Goal: Transaction & Acquisition: Download file/media

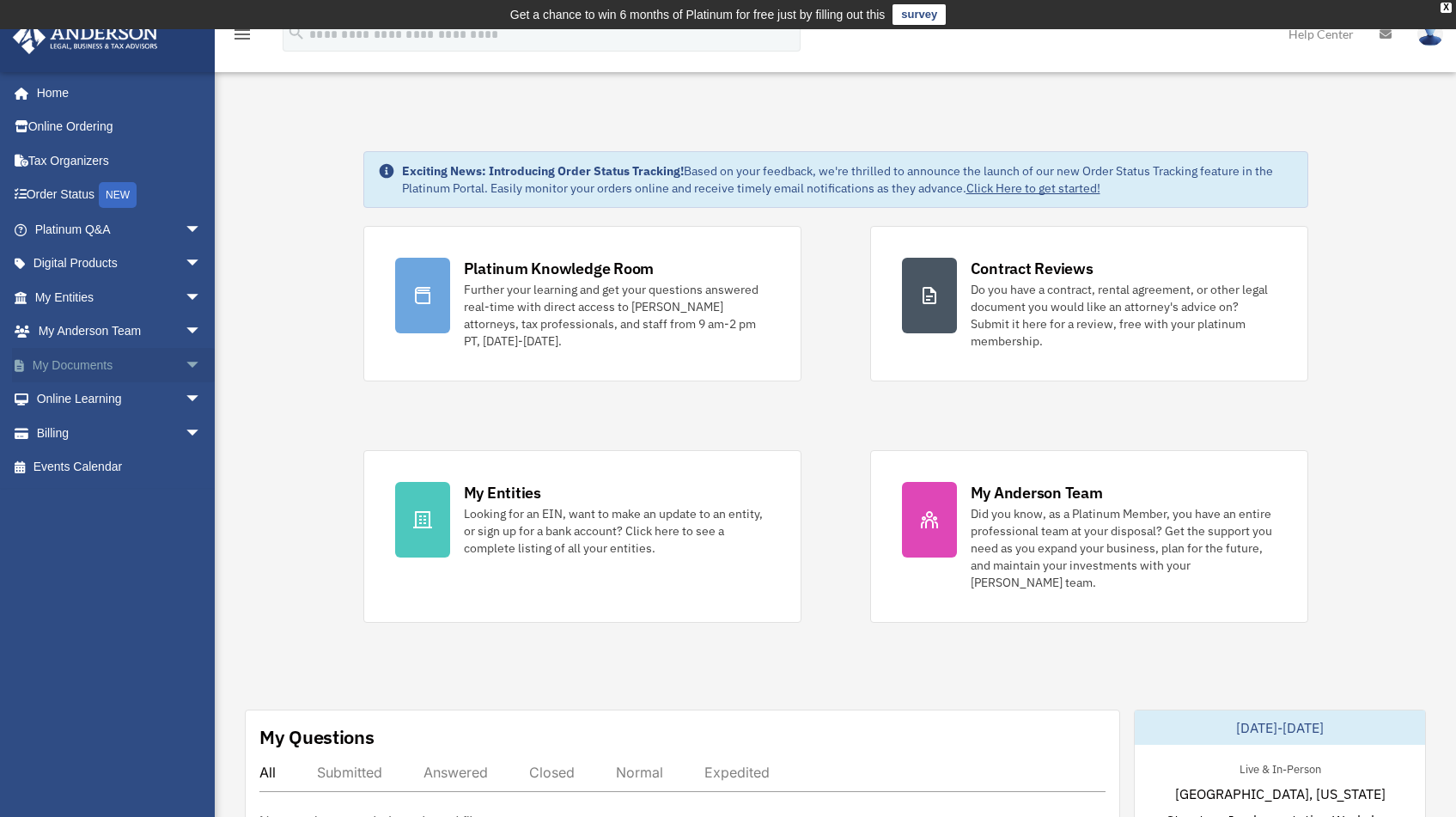
click at [127, 356] on link "My Documents arrow_drop_down" at bounding box center [119, 364] width 216 height 35
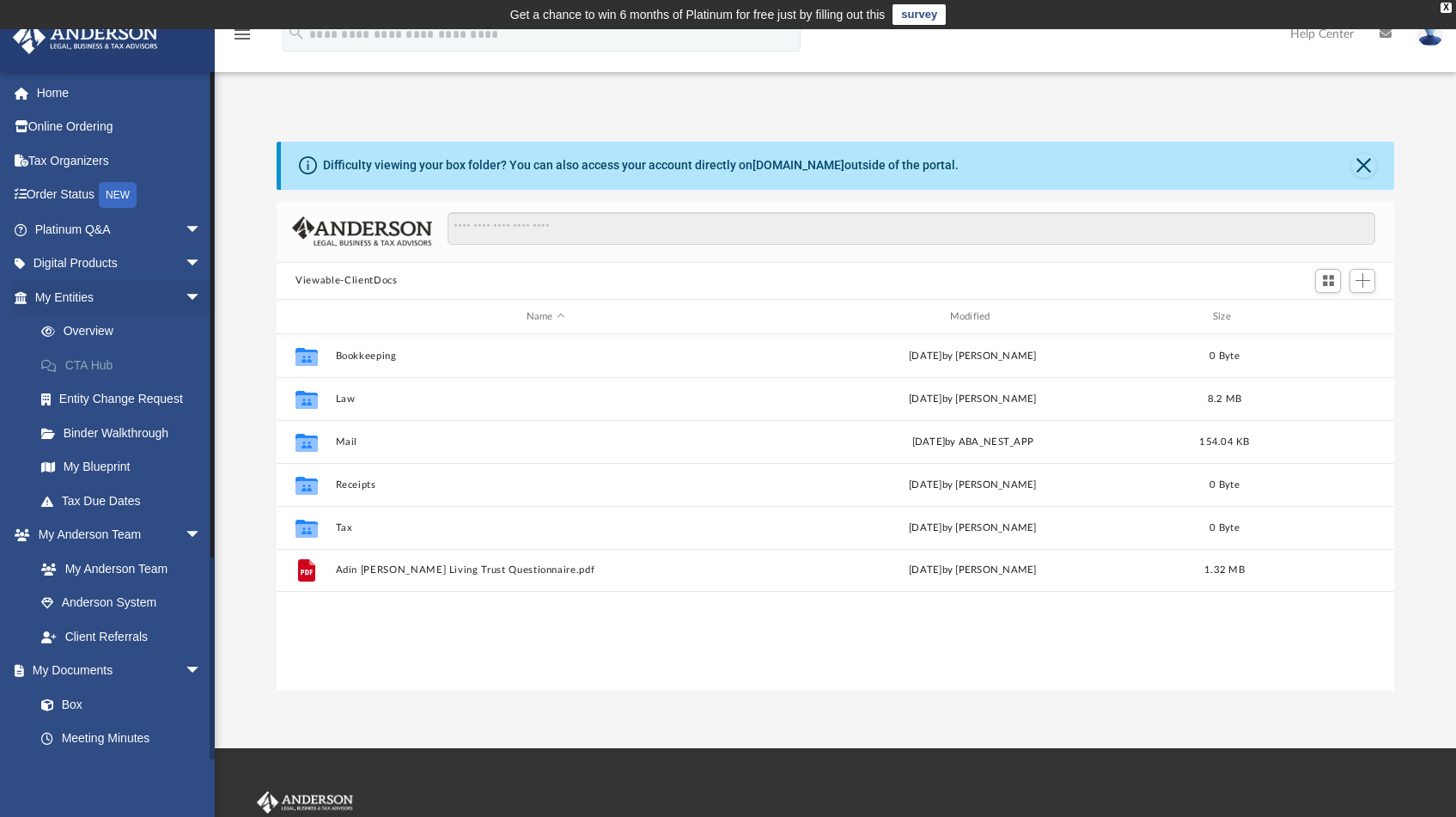
scroll to position [377, 1104]
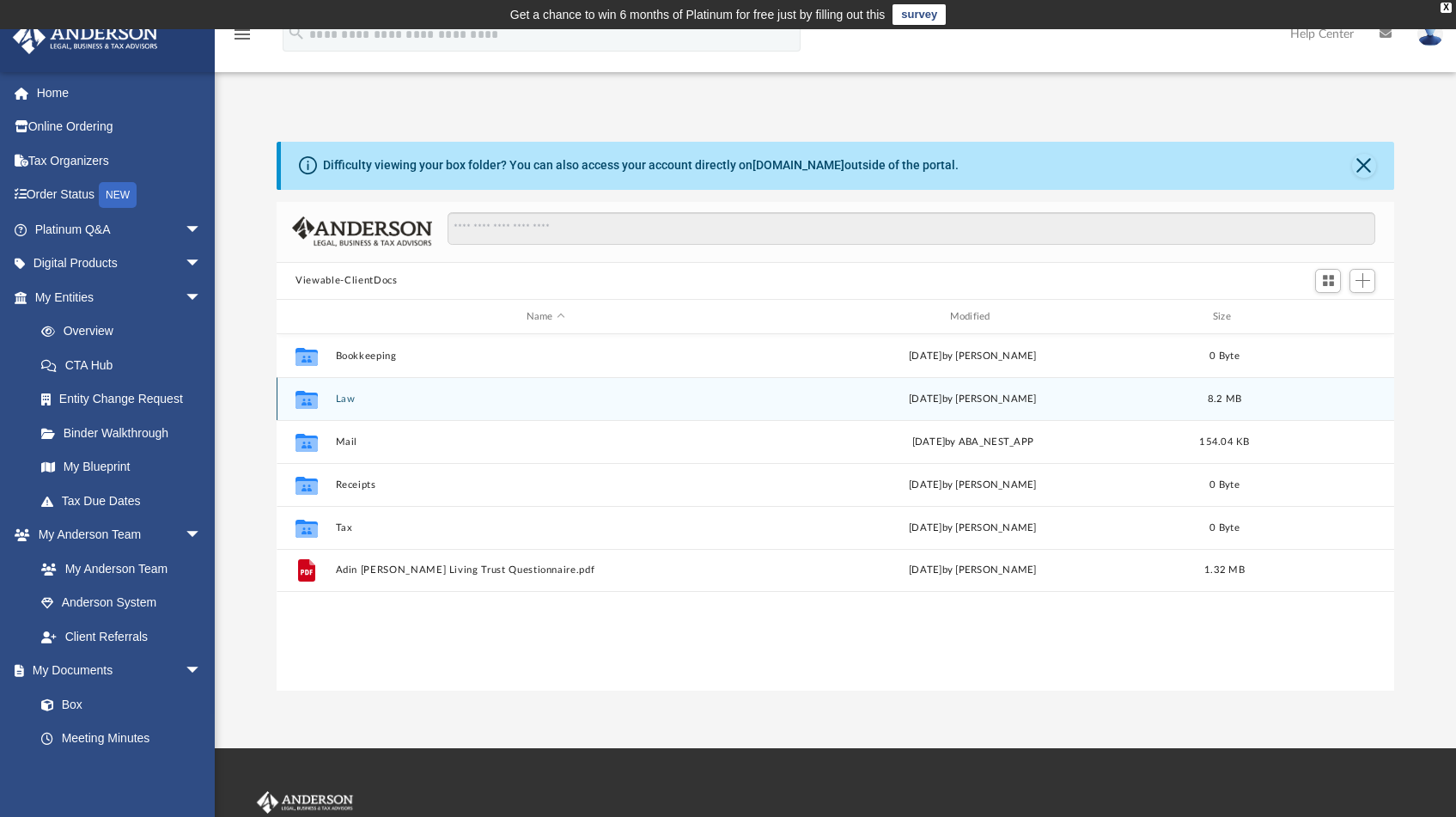
click at [350, 398] on button "Law" at bounding box center [545, 398] width 420 height 12
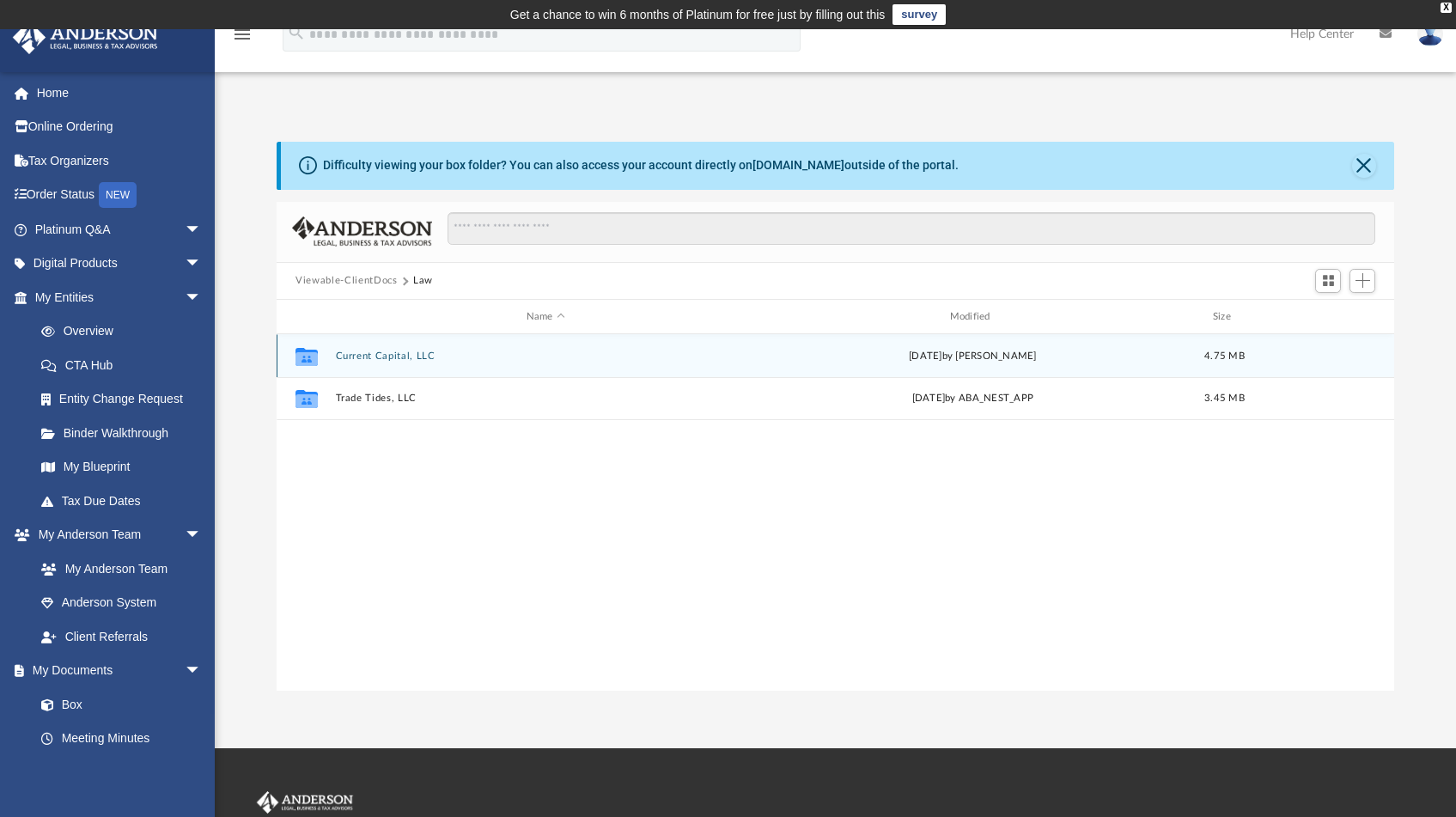
click at [405, 358] on button "Current Capital, LLC" at bounding box center [545, 355] width 420 height 12
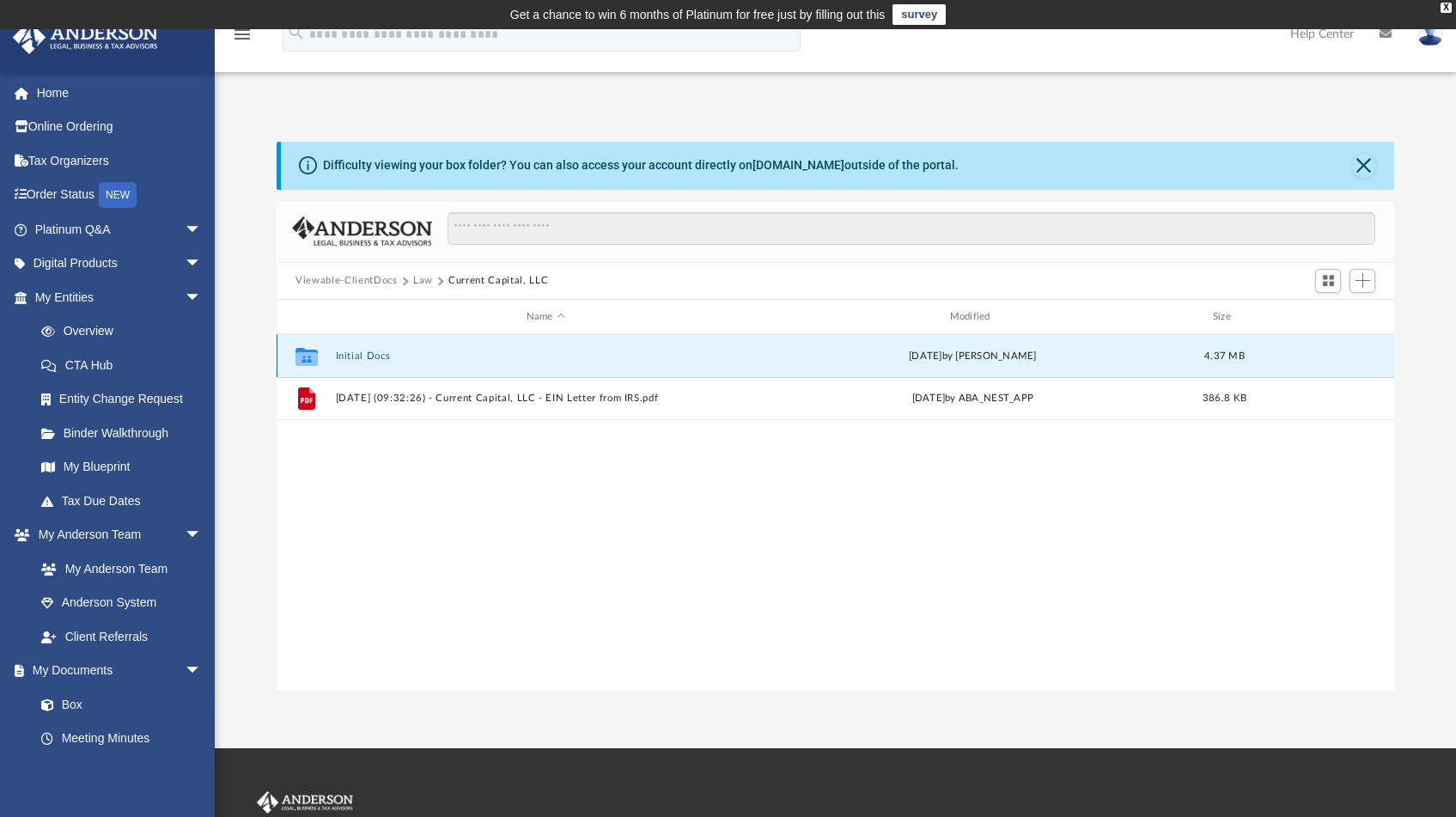
click at [377, 356] on button "Initial Docs" at bounding box center [545, 355] width 420 height 12
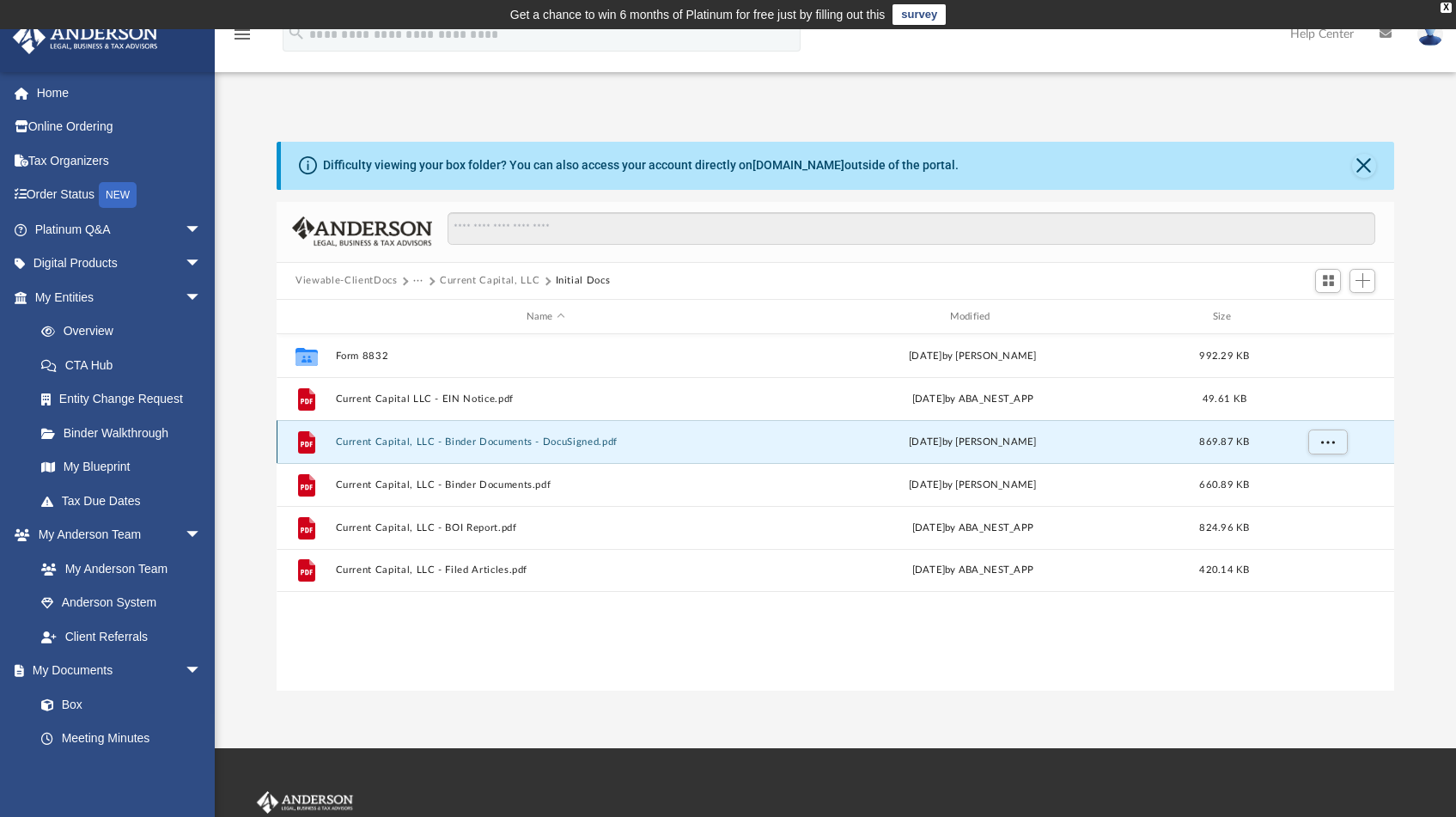
click at [517, 443] on button "Current Capital, LLC - Binder Documents - DocuSigned.pdf" at bounding box center [545, 442] width 420 height 12
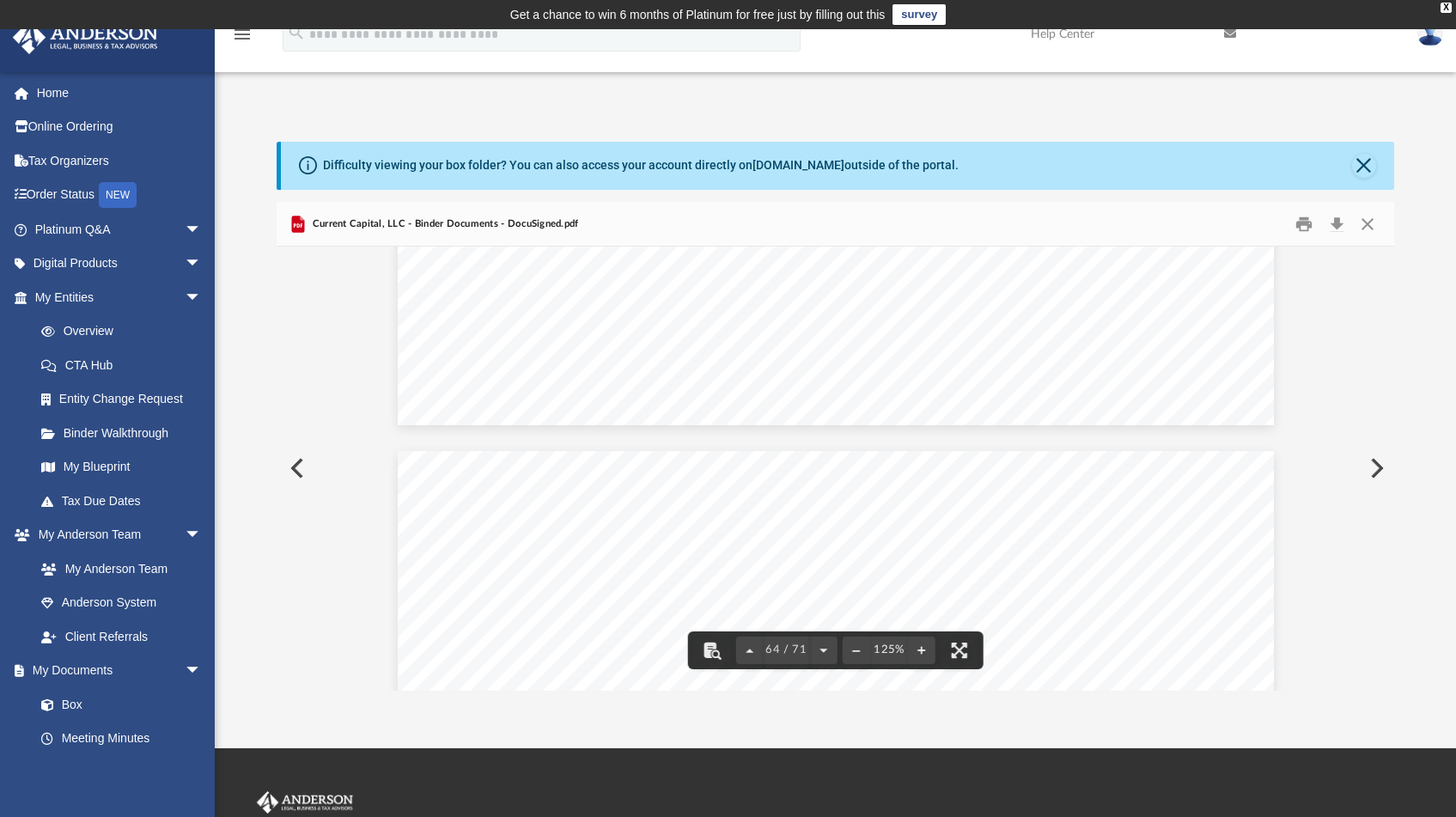
scroll to position [73175, 0]
click at [1337, 225] on button "Download" at bounding box center [1336, 224] width 31 height 27
